Goal: Transaction & Acquisition: Purchase product/service

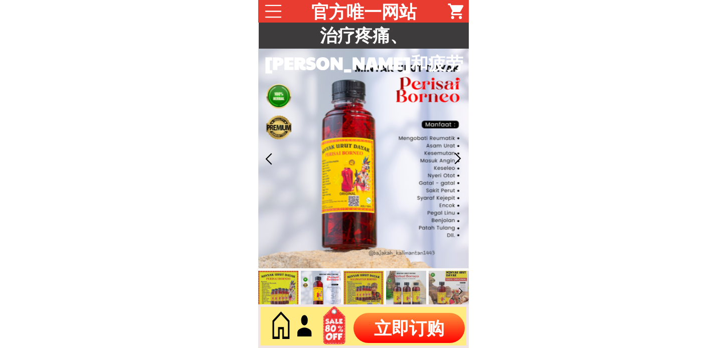
click at [383, 327] on p "立即订购" at bounding box center [408, 328] width 111 height 30
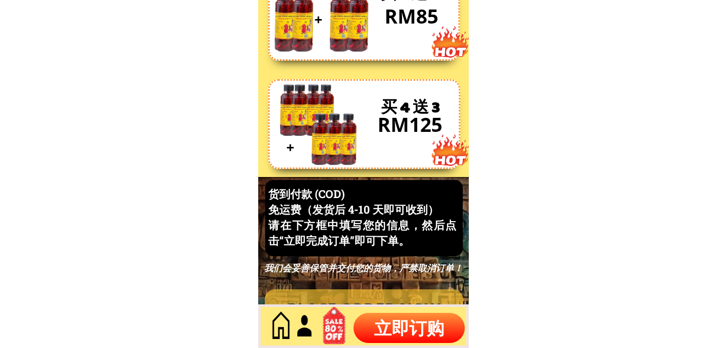
scroll to position [4288, 0]
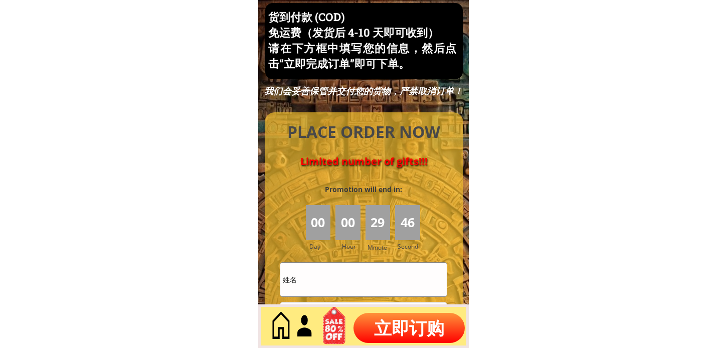
click at [366, 265] on input "text" at bounding box center [363, 280] width 166 height 34
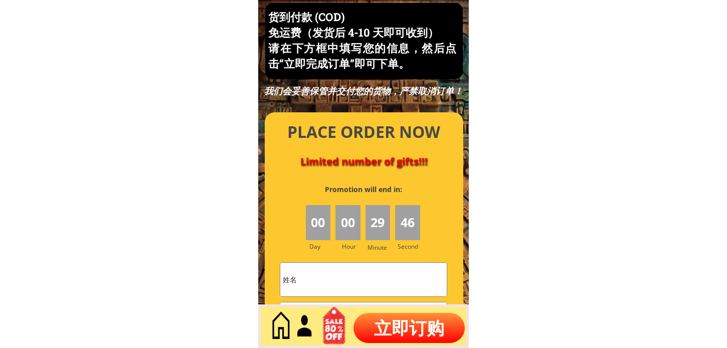
paste input "ng kow boon"
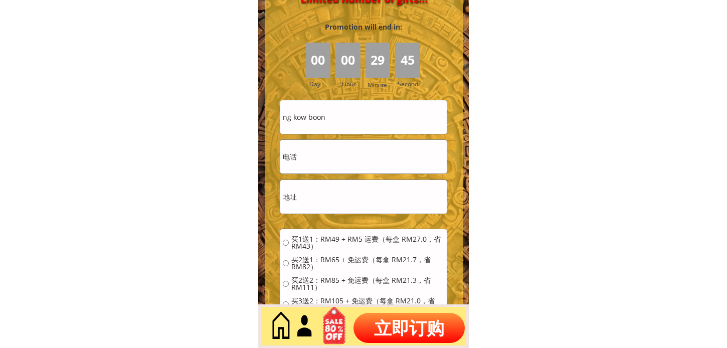
scroll to position [4455, 0]
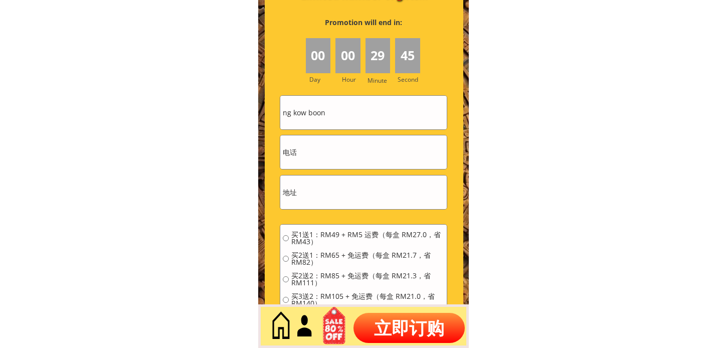
type input "ng kow boon"
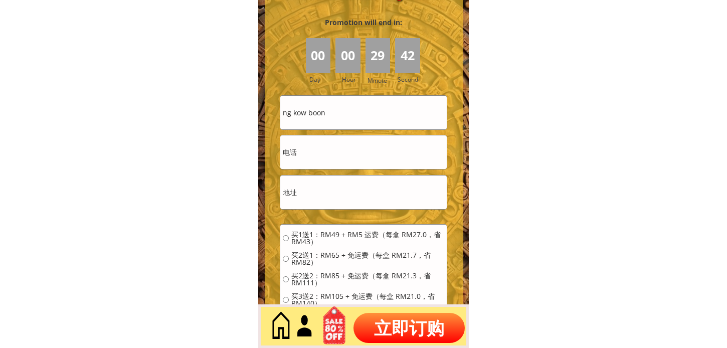
click at [374, 143] on input "tel" at bounding box center [363, 152] width 166 height 34
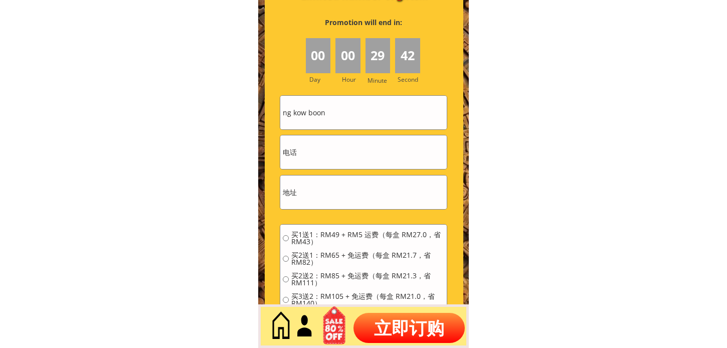
paste input "0167554444"
type input "0167554444"
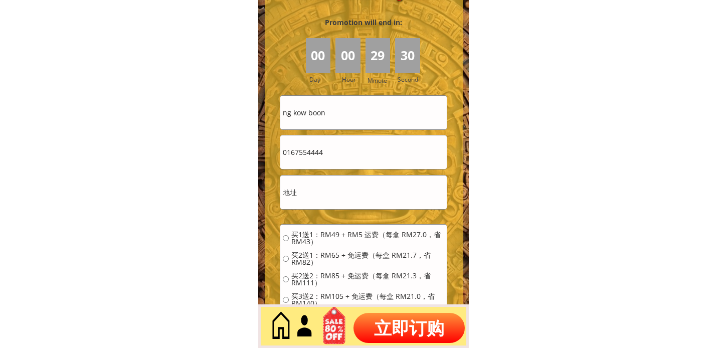
click at [351, 195] on input "text" at bounding box center [363, 192] width 166 height 34
paste input "blk B 05-04 tmn plentong utama masai 81750"
type input "blk B 05-04 tmn plentong utama masai 81750"
click at [317, 259] on span "买2送1：RM65 + 免运费（每盒 RM21.7，省 RM82）" at bounding box center [367, 259] width 153 height 14
radio input "true"
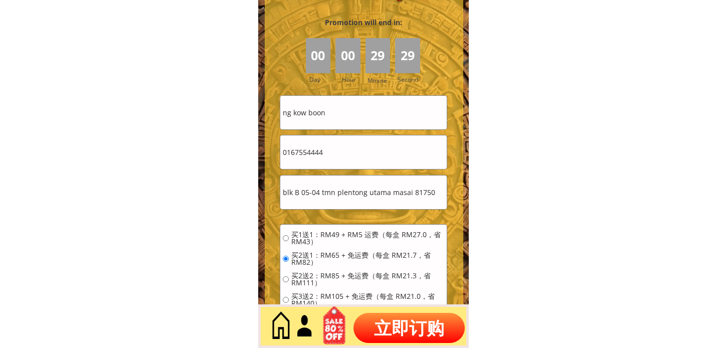
click at [302, 267] on div "买1送1：RM49 + RM5 运费（每盒 RM27.0，省 RM43） 买2送1：RM65 + 免运费（每盒 RM21.7，省 RM82） 买2送2：RM8…" at bounding box center [363, 303] width 161 height 144
click at [299, 275] on span "买2送2：RM85 + 免运费（每盒 RM21.3，省 RM111）" at bounding box center [367, 279] width 153 height 14
radio input "true"
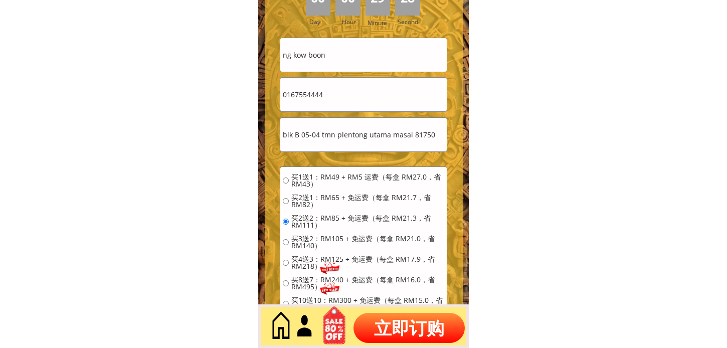
scroll to position [4622, 0]
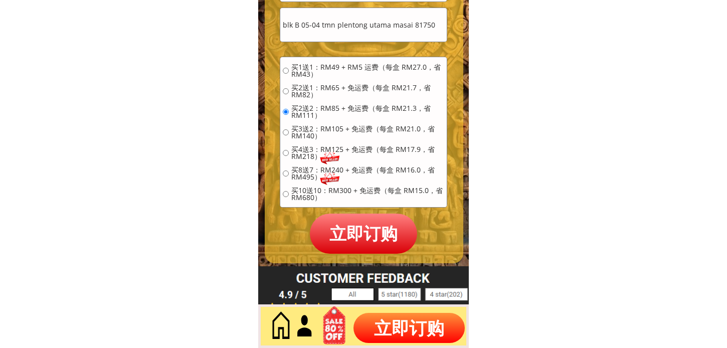
click at [368, 237] on p "立即订购" at bounding box center [363, 234] width 107 height 40
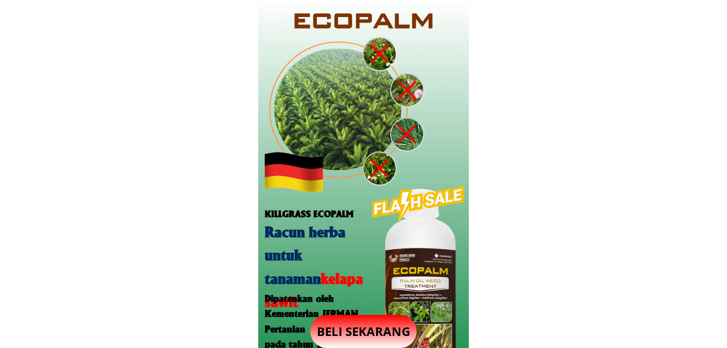
click at [362, 325] on p "BELI SEKARANG" at bounding box center [363, 331] width 106 height 33
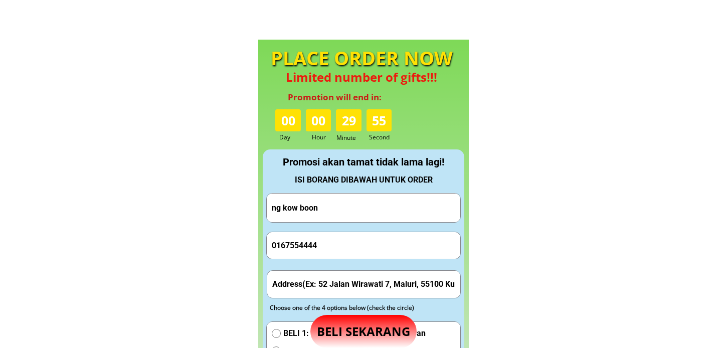
scroll to position [936, 0]
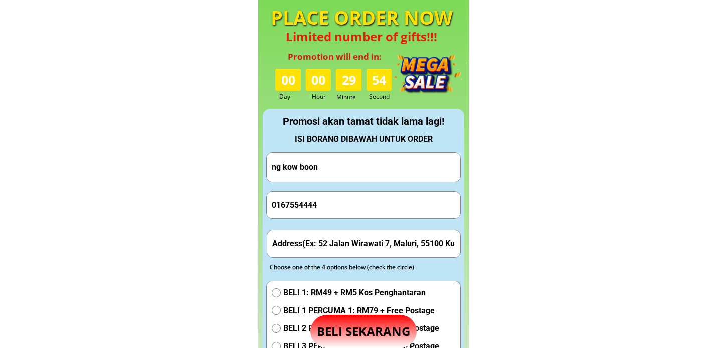
click at [335, 169] on input "ng kow boon" at bounding box center [363, 167] width 188 height 29
paste input "yakup jarawi"
type input "yakup jarawi"
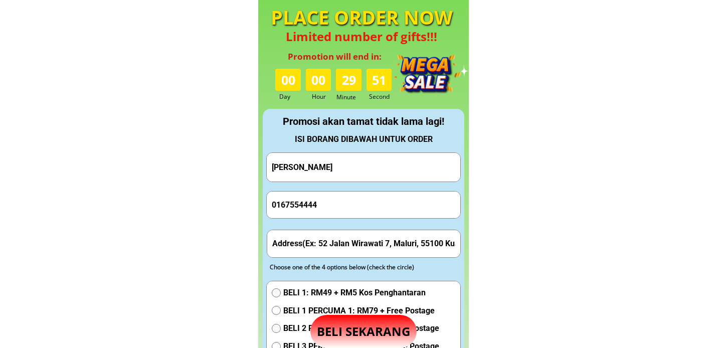
click at [374, 207] on input "0167554444" at bounding box center [363, 204] width 188 height 27
paste input "48931835"
type input "0148931835"
click at [358, 236] on input "text" at bounding box center [364, 243] width 188 height 27
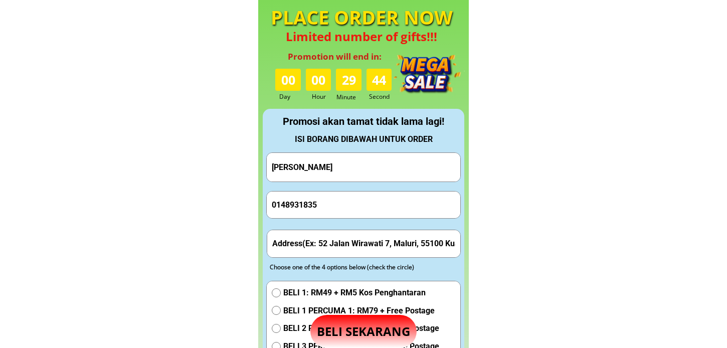
click at [358, 236] on input "text" at bounding box center [364, 243] width 188 height 27
paste input "kampung sg ladong 94800simunjan sarawak"
type input "kampung sg ladong 94800simunjan sarawak"
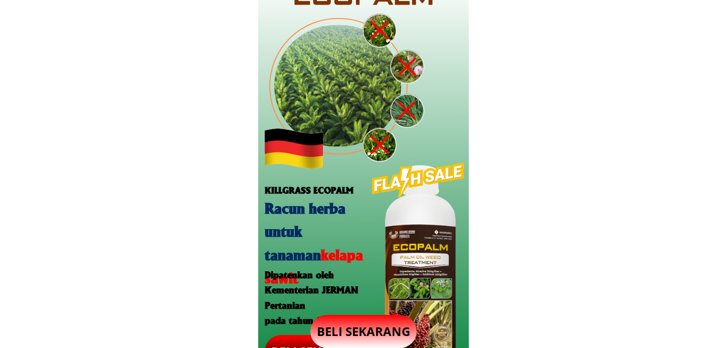
scroll to position [0, 0]
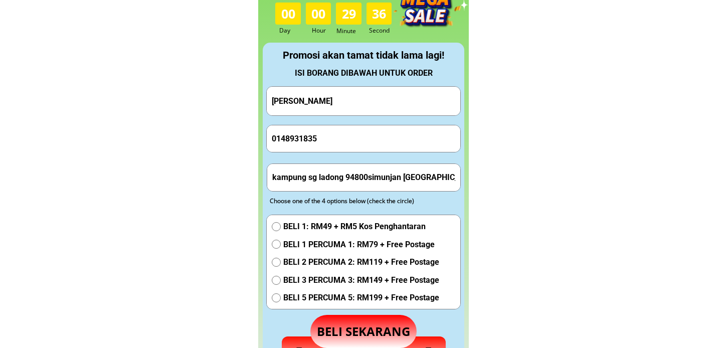
click at [312, 262] on span "BELI 2 PERCUMA 2: RM119 + Free Postage" at bounding box center [361, 262] width 156 height 13
radio input "true"
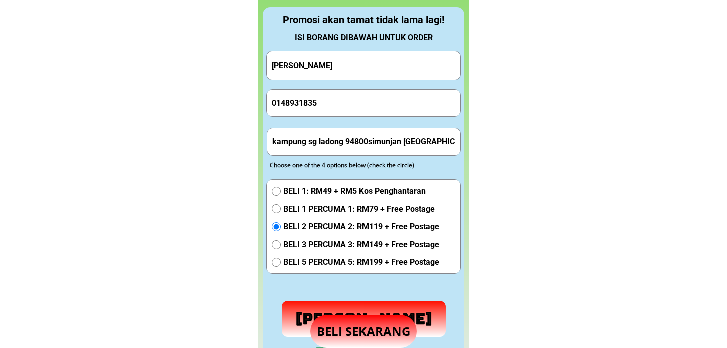
scroll to position [1058, 0]
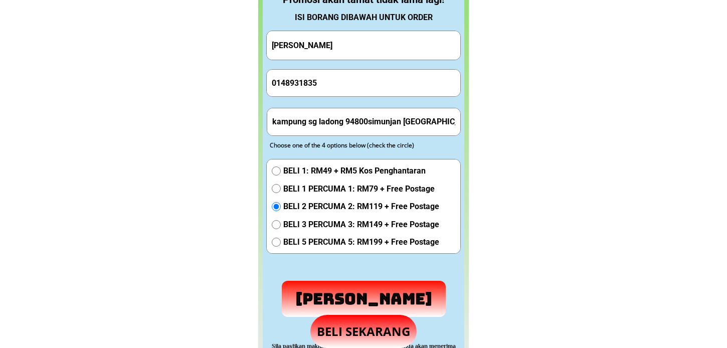
click at [344, 293] on p "Hantar Pesanan" at bounding box center [364, 299] width 164 height 36
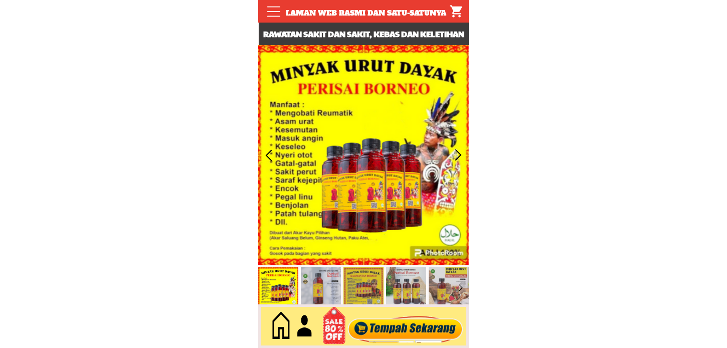
click at [426, 322] on div at bounding box center [405, 326] width 121 height 33
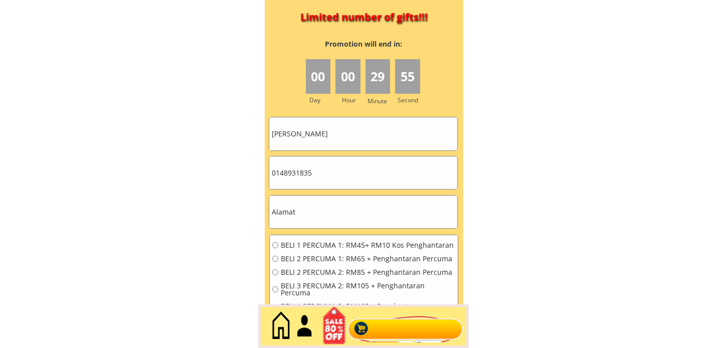
scroll to position [4517, 0]
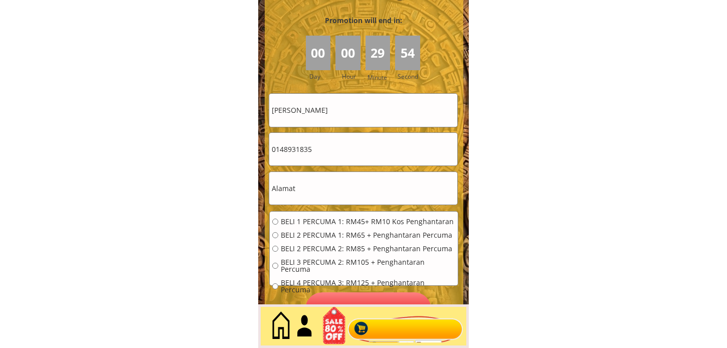
click at [366, 118] on input "yakup jarawi" at bounding box center [363, 110] width 188 height 33
click at [365, 117] on input "yakup jarawi" at bounding box center [363, 110] width 188 height 33
paste input "Faridah binti Jusoh"
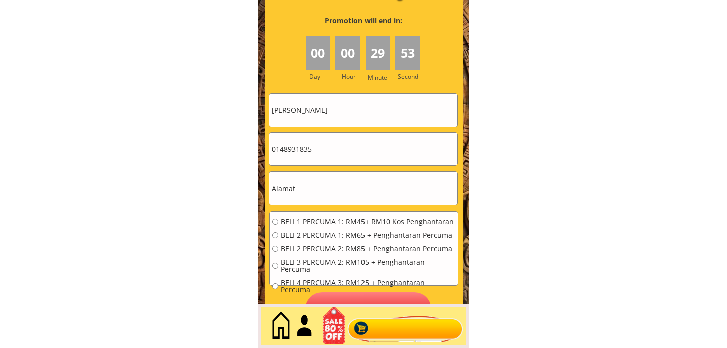
type input "Faridah binti Jusoh"
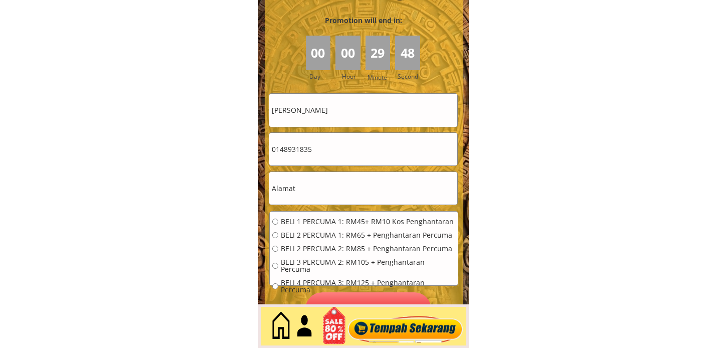
click at [378, 185] on input "text" at bounding box center [363, 188] width 188 height 33
paste input "Lot 2222, Kg Lubok Chekok"
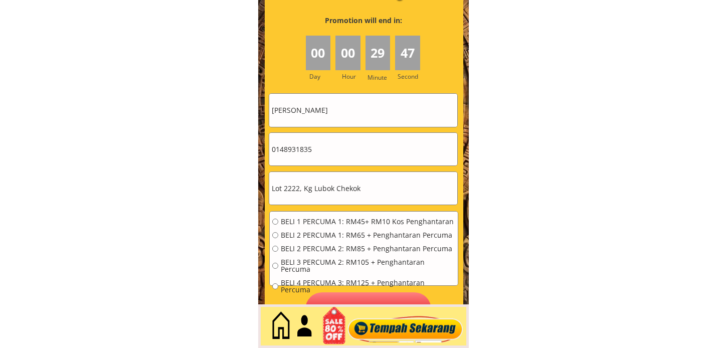
type input "Lot 2222, Kg Lubok Chekok"
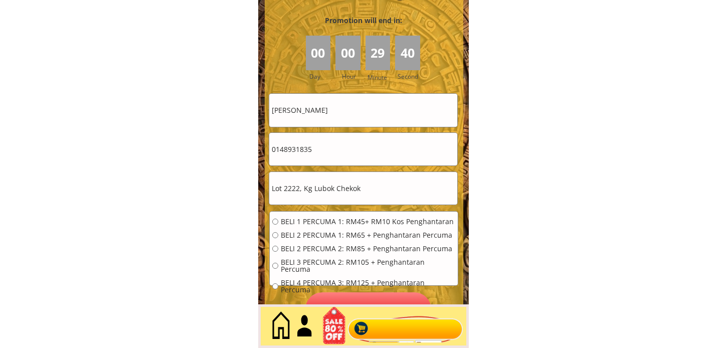
click at [334, 150] on input "0148931835" at bounding box center [363, 149] width 188 height 33
paste input "99493541"
type input "0199493541"
click at [334, 225] on span "BELI 1 PERCUMA 1: RM45+ RM10 Kos Penghantaran" at bounding box center [368, 221] width 174 height 7
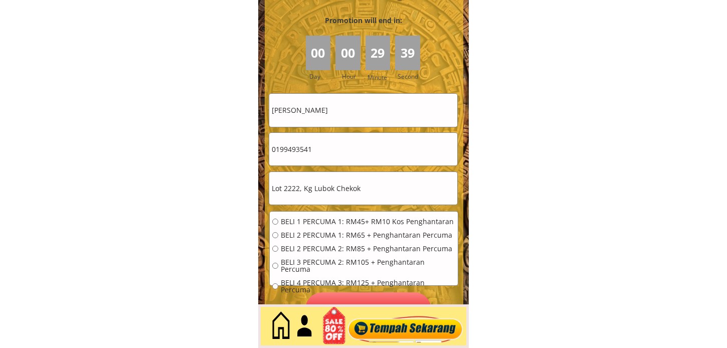
radio input "true"
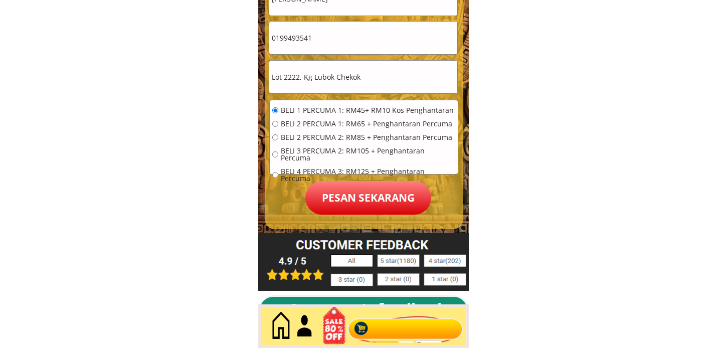
click at [348, 206] on p "Pesan sekarang" at bounding box center [368, 198] width 126 height 34
